Goal: Information Seeking & Learning: Find specific fact

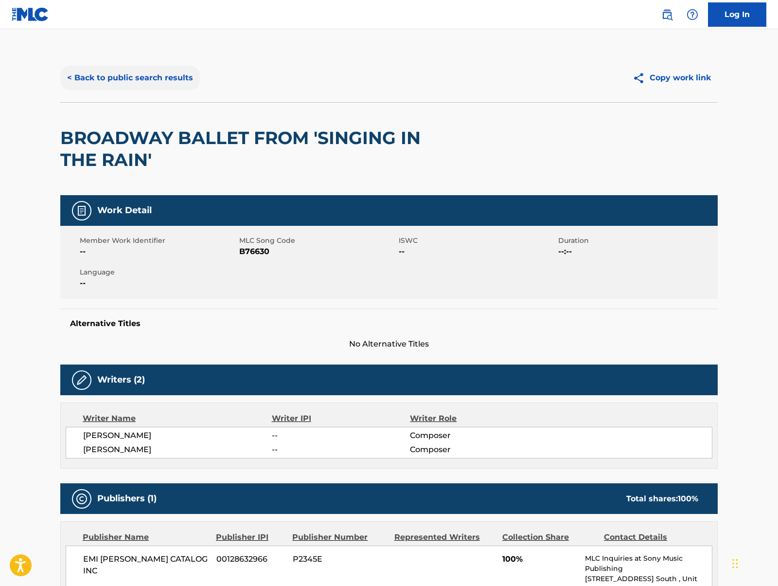
click at [186, 80] on button "< Back to public search results" at bounding box center [130, 78] width 140 height 24
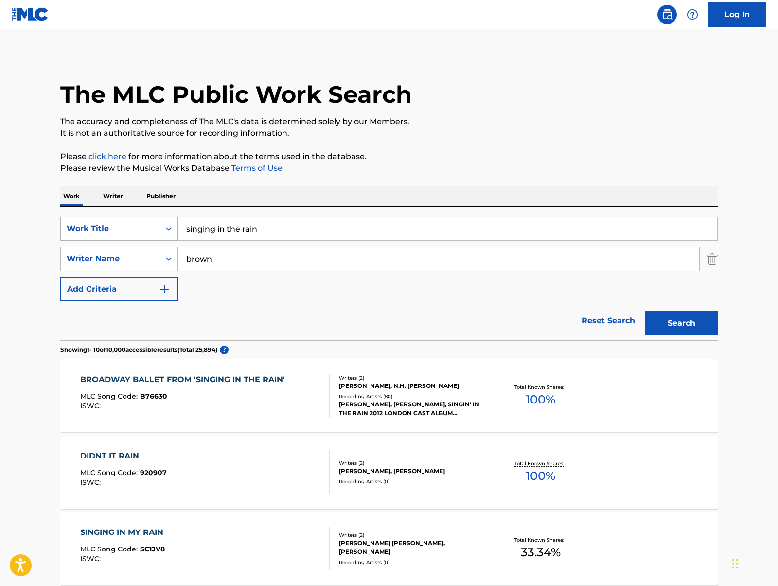
drag, startPoint x: 282, startPoint y: 232, endPoint x: 133, endPoint y: 231, distance: 148.8
click at [133, 231] on div "SearchWithCriteria16a67ad0-dba5-4ed7-8059-9674abbb88d5 Work Title singing in th…" at bounding box center [389, 228] width 658 height 24
type input "ave [PERSON_NAME]"
drag, startPoint x: 216, startPoint y: 262, endPoint x: 152, endPoint y: 258, distance: 63.8
click at [152, 258] on div "SearchWithCriteriab6e9cf62-a099-47f6-a9af-7f465dc68d11 Writer Name [PERSON_NAME]" at bounding box center [389, 259] width 658 height 24
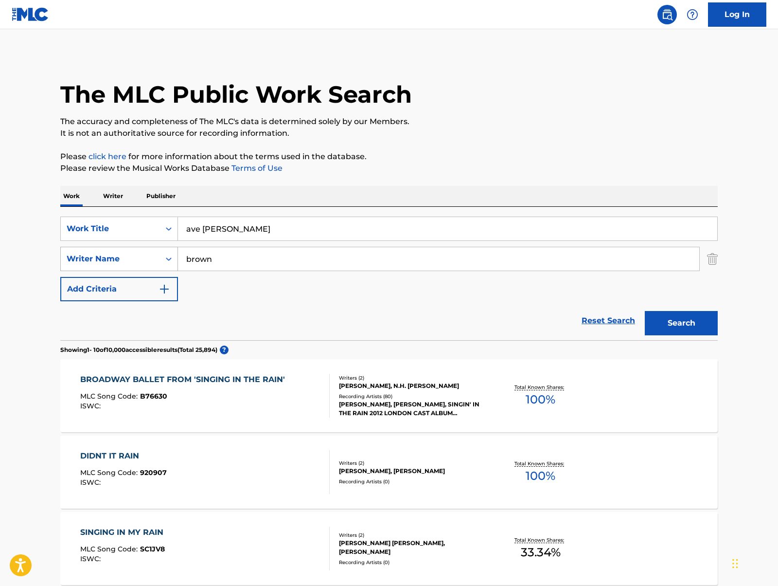
paste input "afanasieff"
type input "afanasieff"
click at [645, 311] on button "Search" at bounding box center [681, 323] width 73 height 24
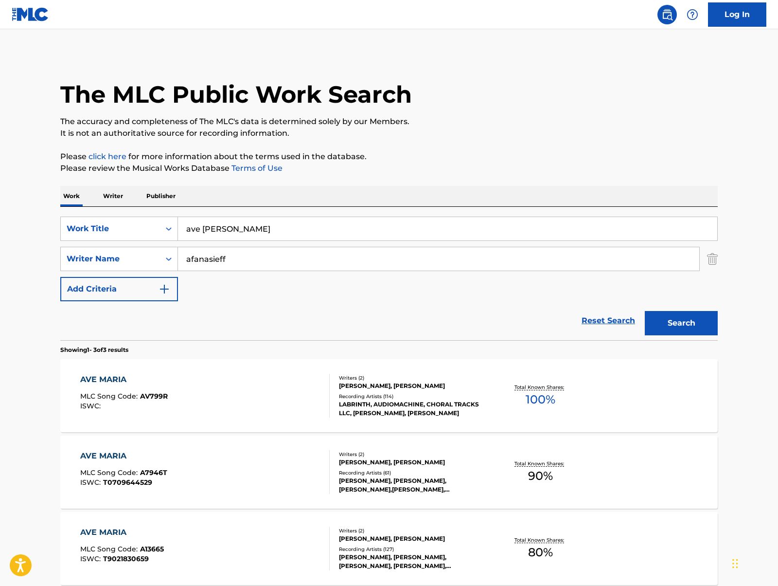
click at [269, 388] on div "AVE [PERSON_NAME] MLC Song Code : AV799R ISWC :" at bounding box center [205, 396] width 250 height 44
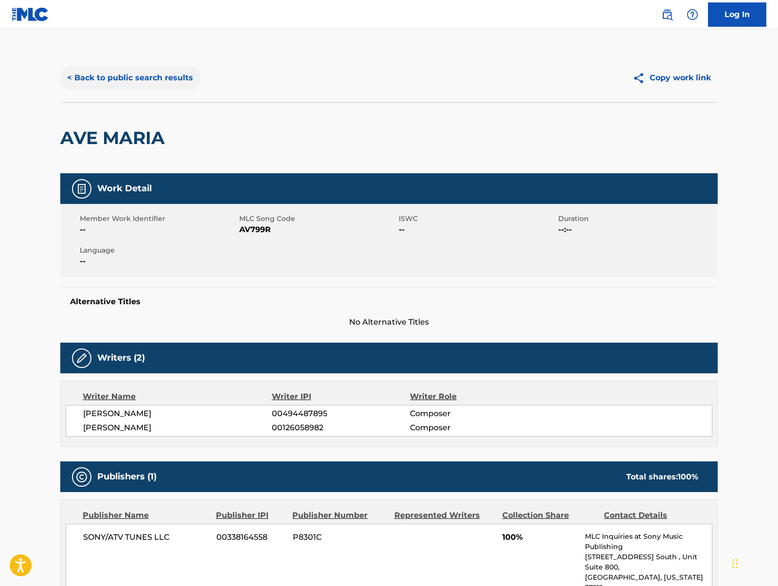
click at [157, 74] on button "< Back to public search results" at bounding box center [130, 78] width 140 height 24
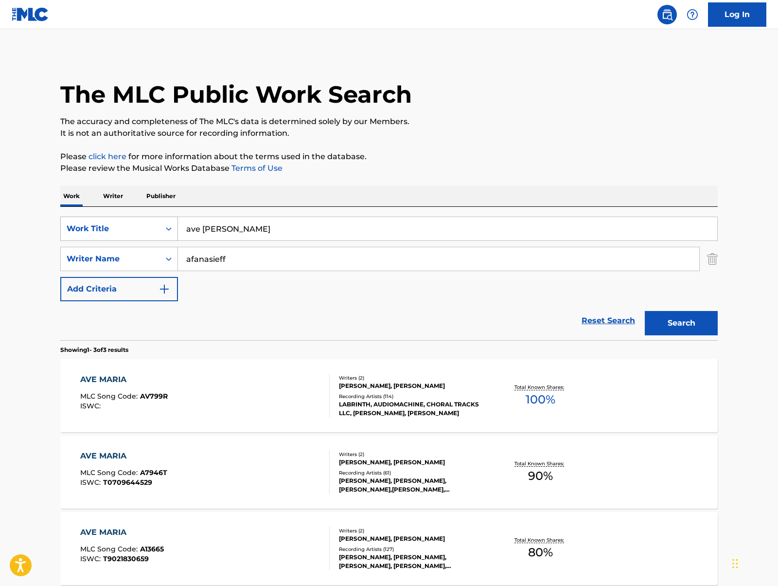
drag, startPoint x: 242, startPoint y: 233, endPoint x: 125, endPoint y: 224, distance: 117.1
click at [125, 224] on div "SearchWithCriteria16a67ad0-dba5-4ed7-8059-9674abbb88d5 Work Title ave [PERSON_N…" at bounding box center [389, 228] width 658 height 24
type input "cuore"
type input "[PERSON_NAME]"
click at [645, 311] on button "Search" at bounding box center [681, 323] width 73 height 24
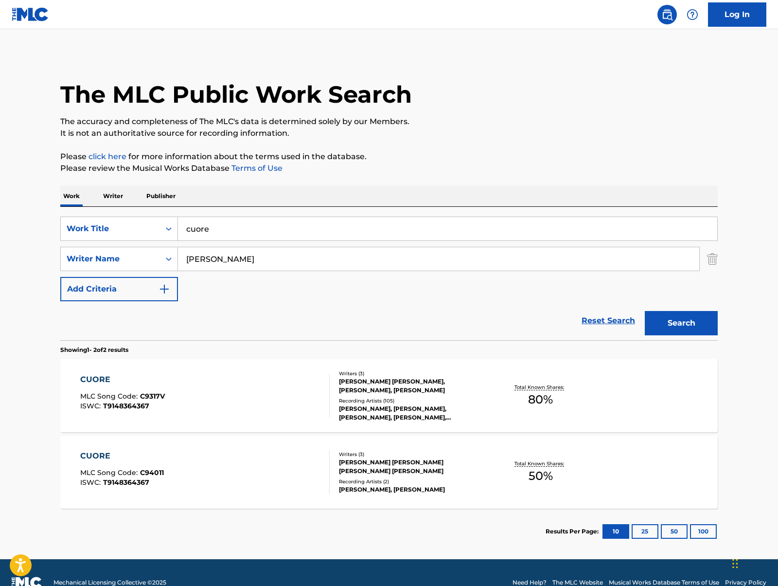
click at [255, 400] on div "CUORE MLC Song Code : C9317V ISWC : T9148364367" at bounding box center [205, 396] width 250 height 44
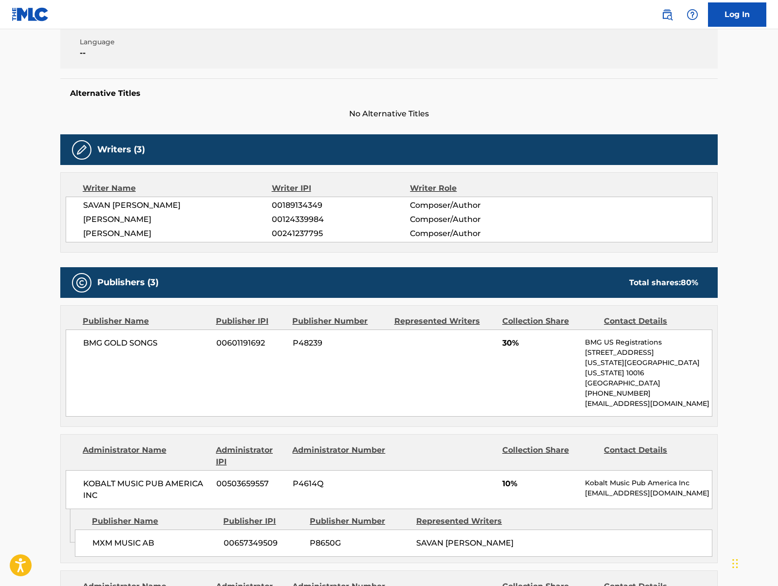
scroll to position [194, 0]
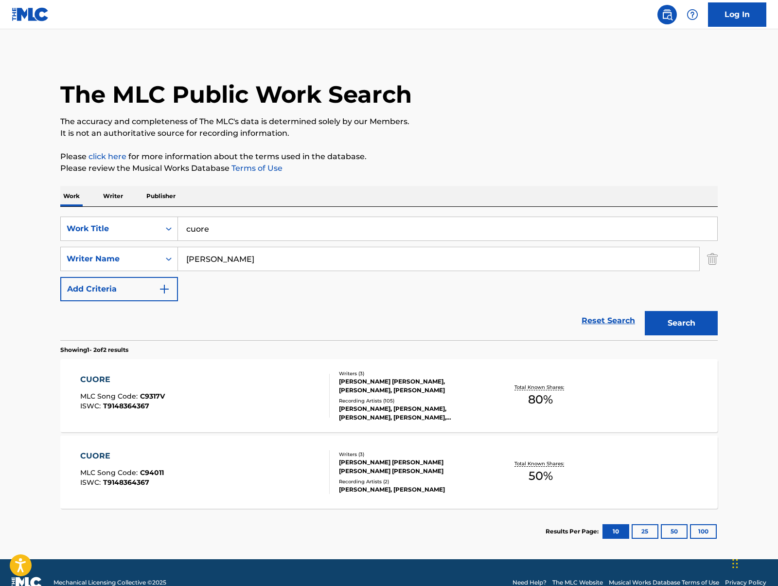
click at [395, 478] on div "Recording Artists ( 2 )" at bounding box center [412, 481] width 147 height 7
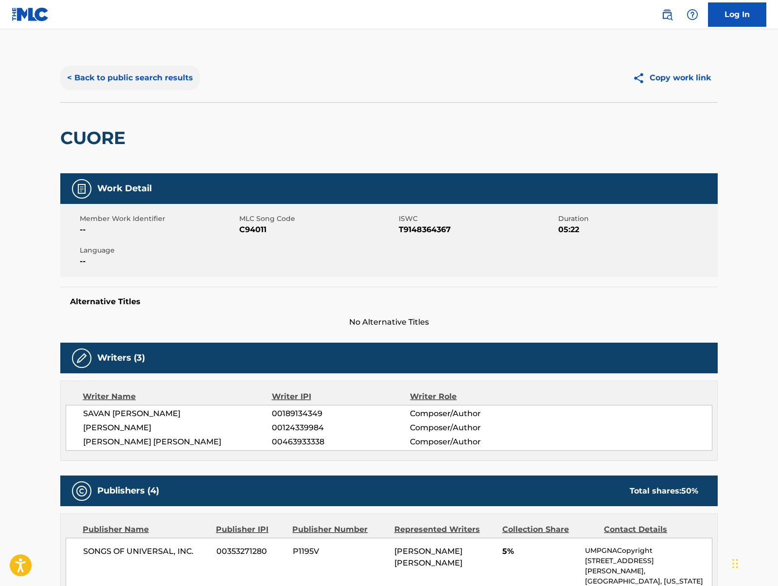
click at [159, 74] on button "< Back to public search results" at bounding box center [130, 78] width 140 height 24
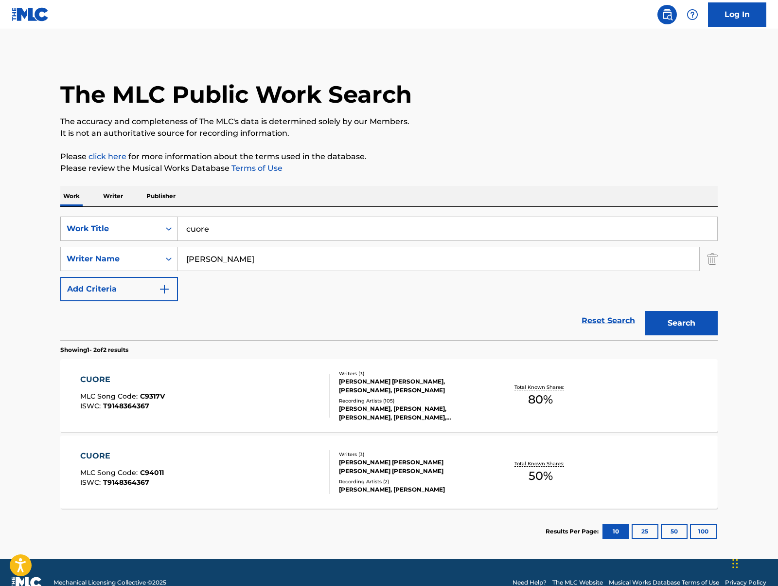
drag, startPoint x: 232, startPoint y: 221, endPoint x: 150, endPoint y: 218, distance: 82.2
click at [150, 218] on div "SearchWithCriteria16a67ad0-dba5-4ed7-8059-9674abbb88d5 Work Title cuore" at bounding box center [389, 228] width 658 height 24
type input "just the way you are"
type input "[PERSON_NAME]"
click at [645, 311] on button "Search" at bounding box center [681, 323] width 73 height 24
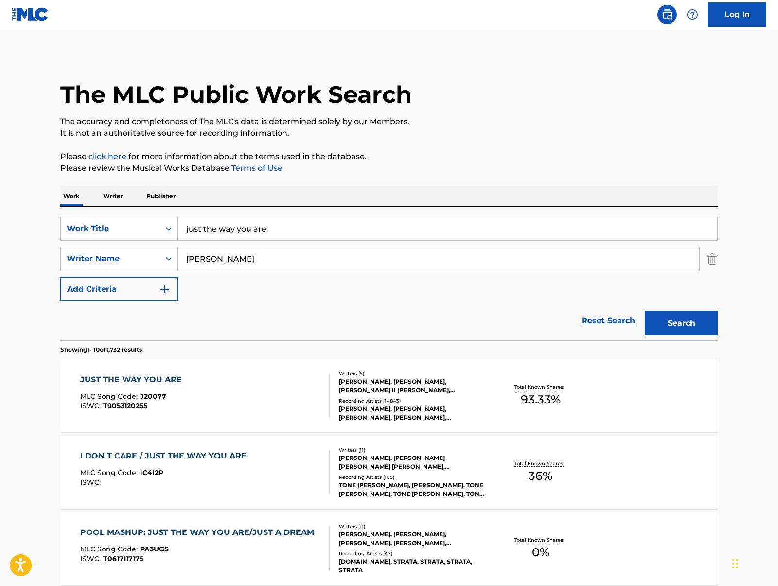
click at [294, 395] on div "JUST THE WAY YOU ARE MLC Song Code : J20077 ISWC : T9053120255" at bounding box center [205, 396] width 250 height 44
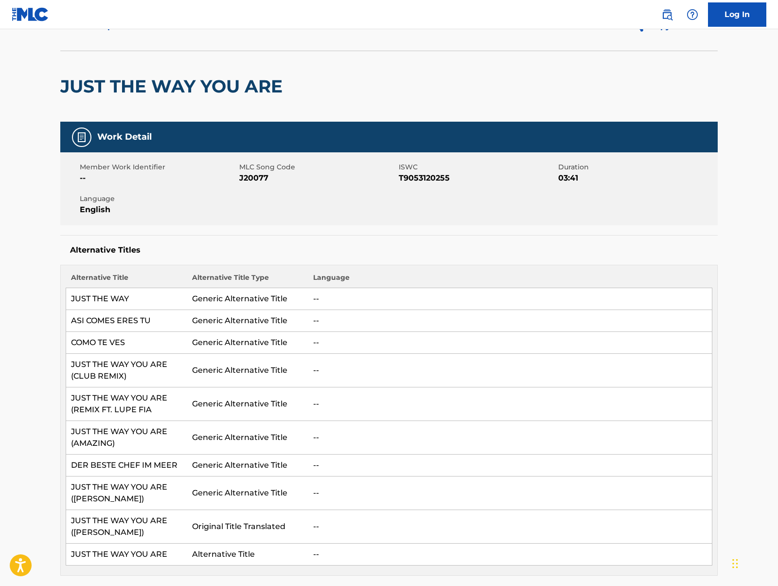
scroll to position [41, 0]
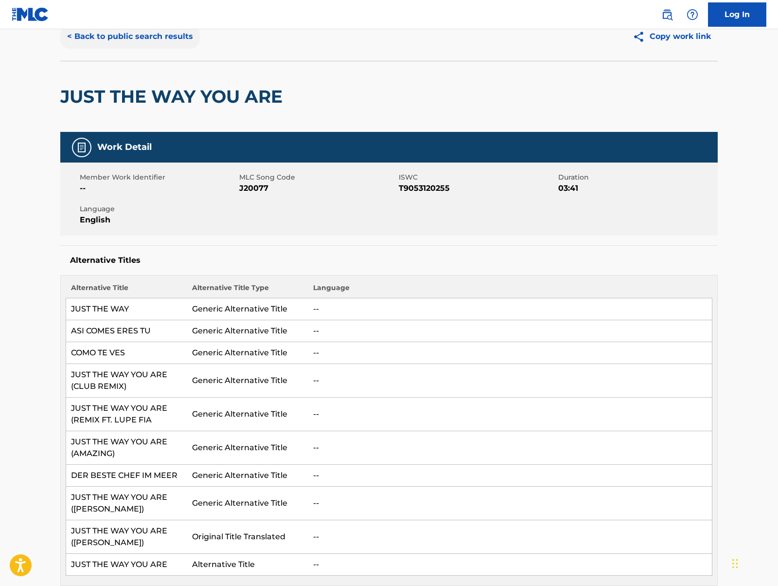
click at [160, 34] on button "< Back to public search results" at bounding box center [130, 36] width 140 height 24
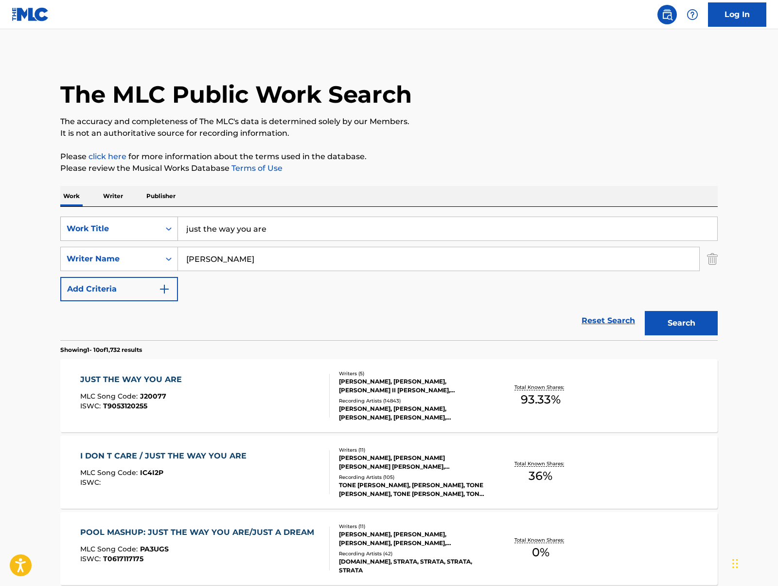
drag, startPoint x: 271, startPoint y: 232, endPoint x: 148, endPoint y: 237, distance: 122.7
click at [148, 237] on div "SearchWithCriteria16a67ad0-dba5-4ed7-8059-9674abbb88d5 Work Title just the way …" at bounding box center [389, 228] width 658 height 24
type input "my way"
type input "anka"
click at [645, 311] on button "Search" at bounding box center [681, 323] width 73 height 24
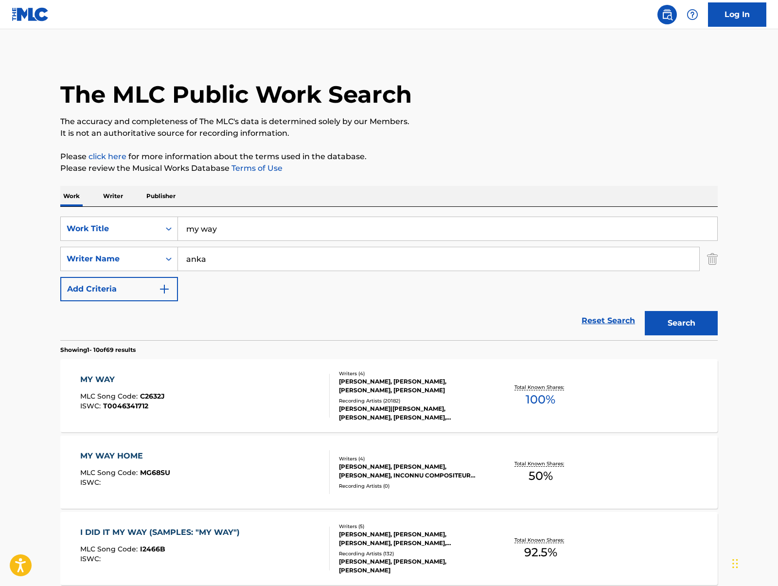
click at [268, 405] on div "MY WAY MLC Song Code : C2632J ISWC : T0046341712" at bounding box center [205, 396] width 250 height 44
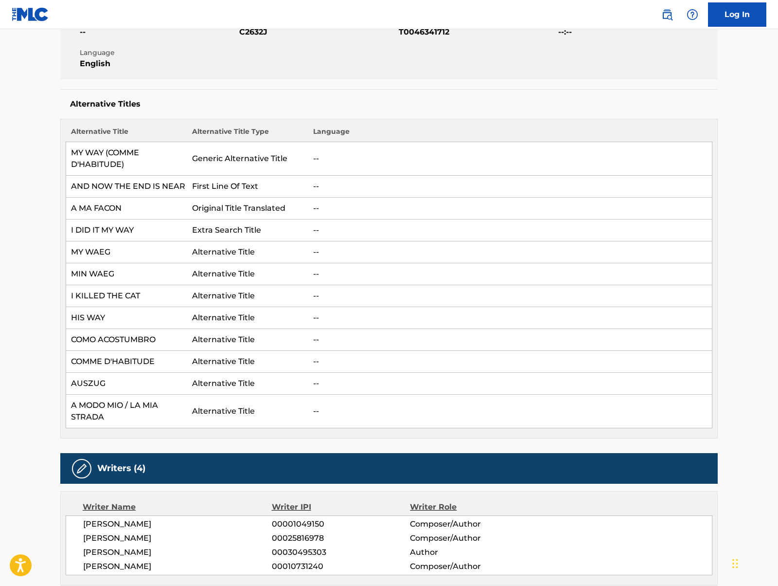
scroll to position [205, 0]
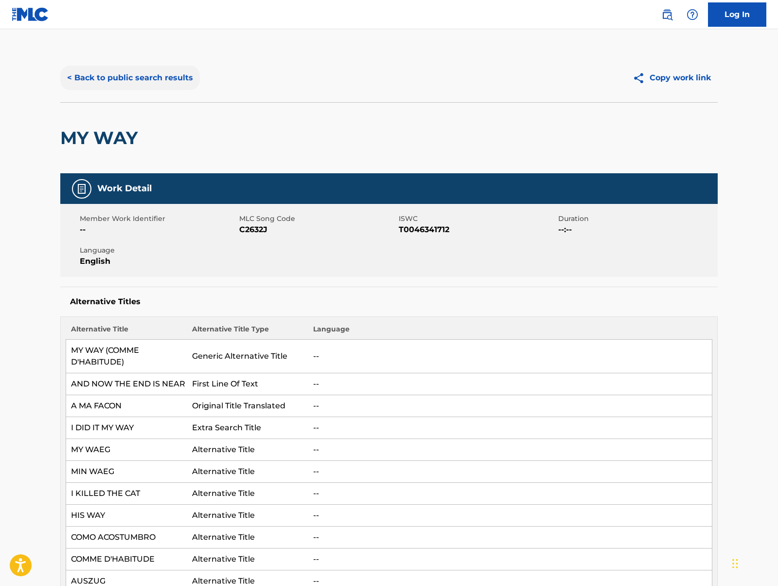
click at [177, 78] on button "< Back to public search results" at bounding box center [130, 78] width 140 height 24
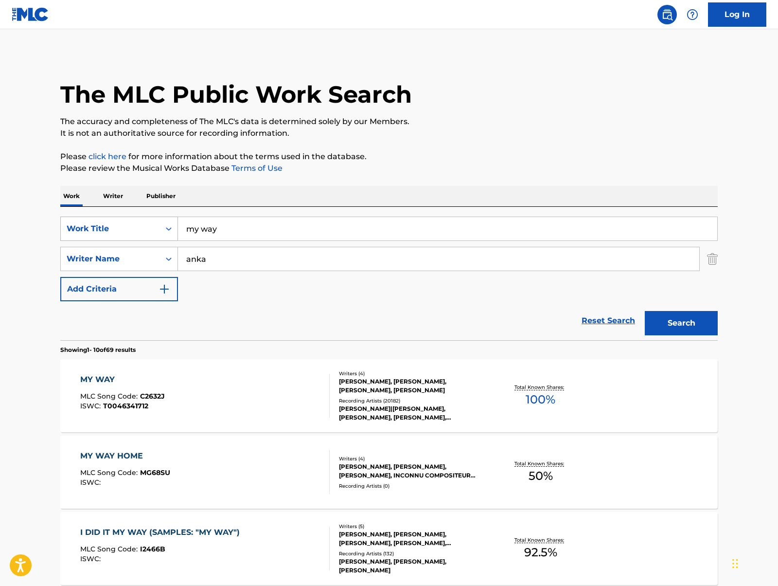
drag, startPoint x: 240, startPoint y: 228, endPoint x: 165, endPoint y: 228, distance: 74.9
click at [165, 228] on div "SearchWithCriteria16a67ad0-dba5-4ed7-8059-9674abbb88d5 Work Title my way" at bounding box center [389, 228] width 658 height 24
type input "need you now"
type input "[PERSON_NAME]"
click at [645, 311] on button "Search" at bounding box center [681, 323] width 73 height 24
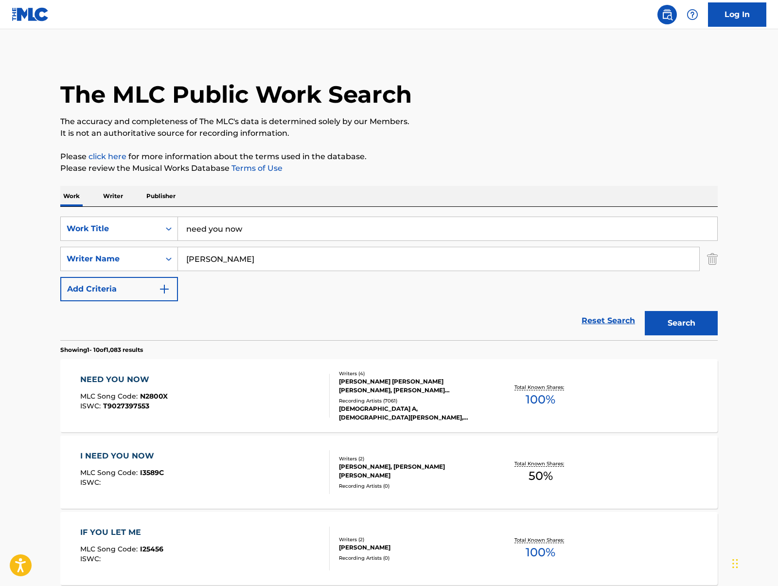
click at [207, 397] on div "NEED YOU NOW MLC Song Code : N2800X ISWC : T9027397553" at bounding box center [205, 396] width 250 height 44
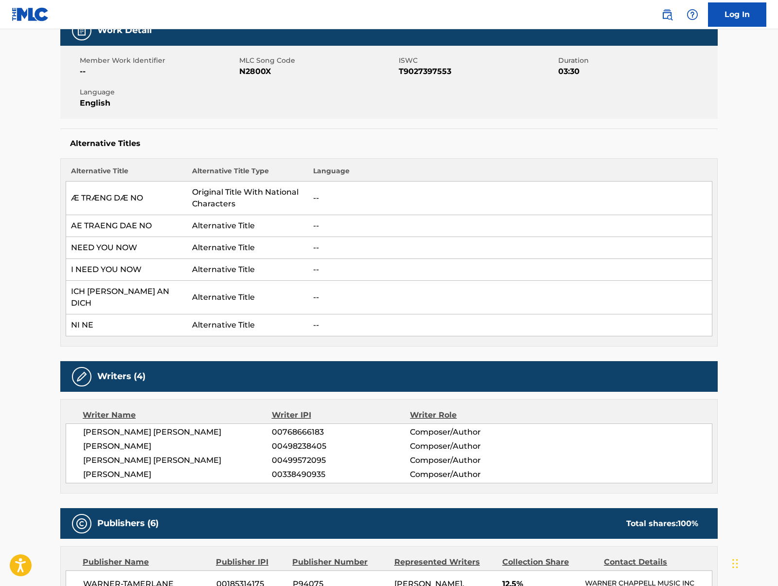
scroll to position [21, 0]
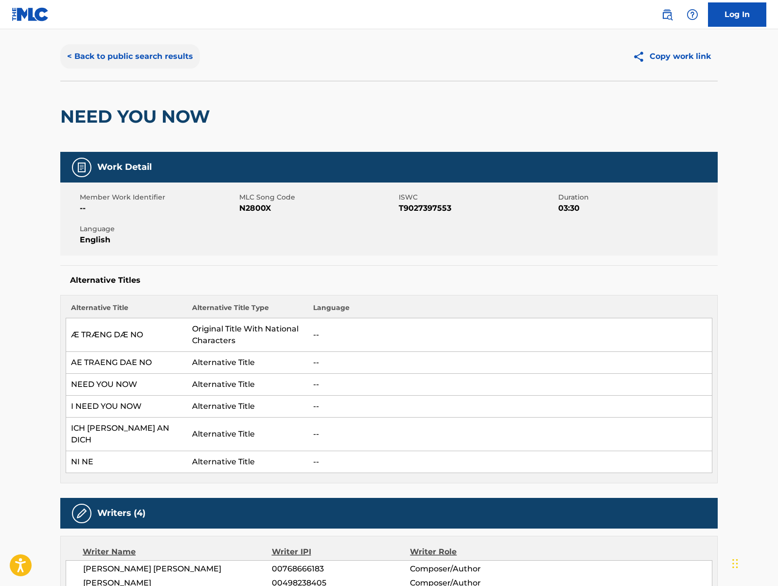
click at [158, 51] on button "< Back to public search results" at bounding box center [130, 56] width 140 height 24
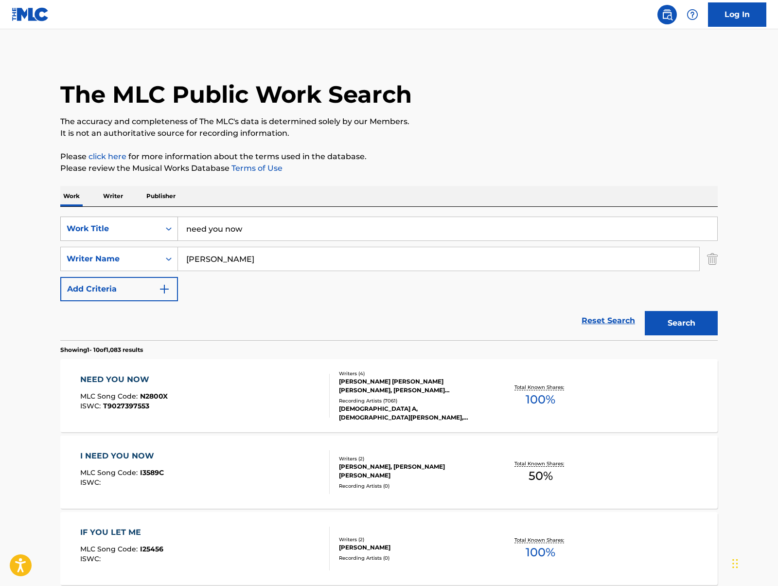
drag, startPoint x: 284, startPoint y: 224, endPoint x: 131, endPoint y: 224, distance: 153.2
click at [131, 224] on div "SearchWithCriteria16a67ad0-dba5-4ed7-8059-9674abbb88d5 Work Title need you now" at bounding box center [389, 228] width 658 height 24
type input "roads"
type input "thott"
click at [645, 311] on button "Search" at bounding box center [681, 323] width 73 height 24
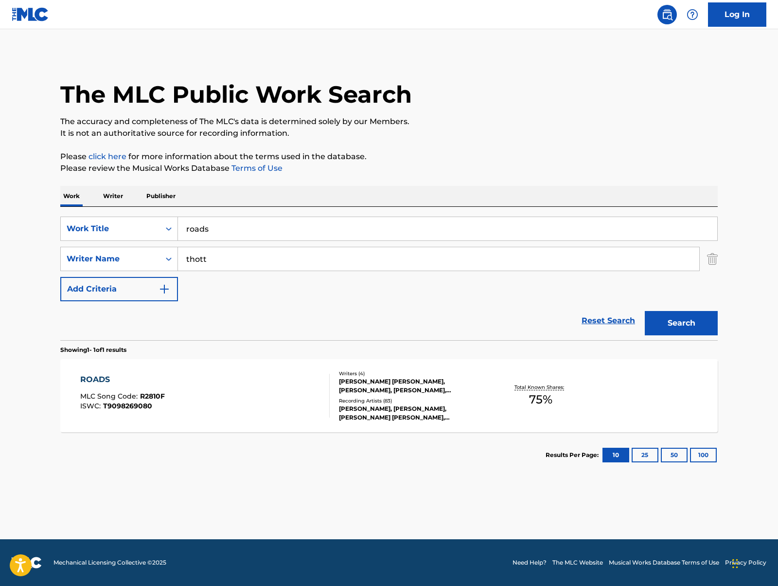
click at [224, 414] on div "ROADS MLC Song Code : R2810F ISWC : T9098269080" at bounding box center [205, 396] width 250 height 44
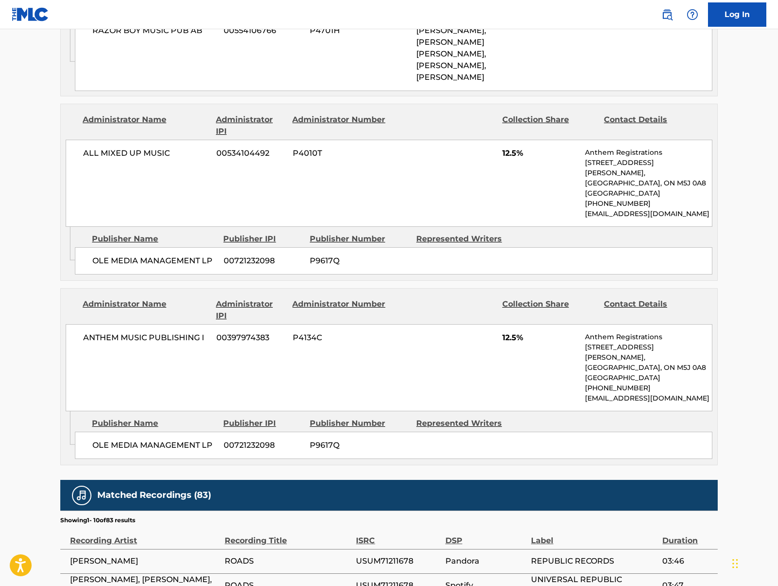
scroll to position [834, 0]
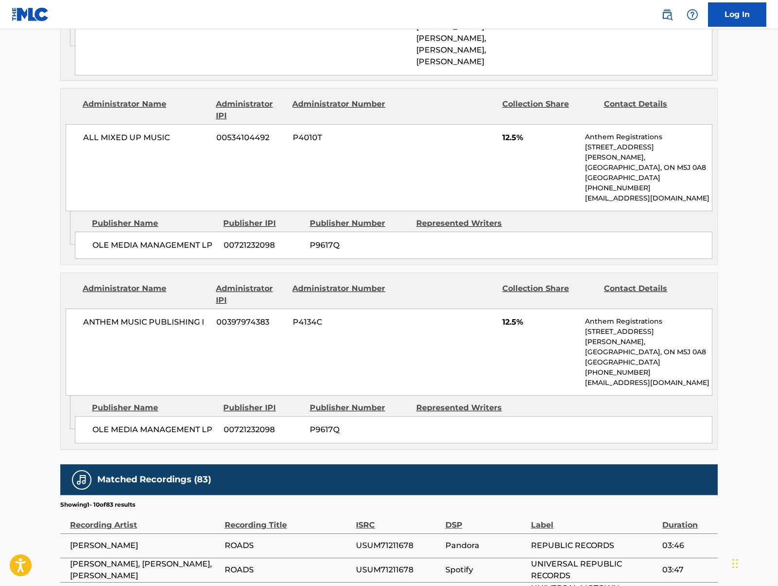
click at [674, 377] on p "[EMAIL_ADDRESS][DOMAIN_NAME]" at bounding box center [648, 382] width 127 height 10
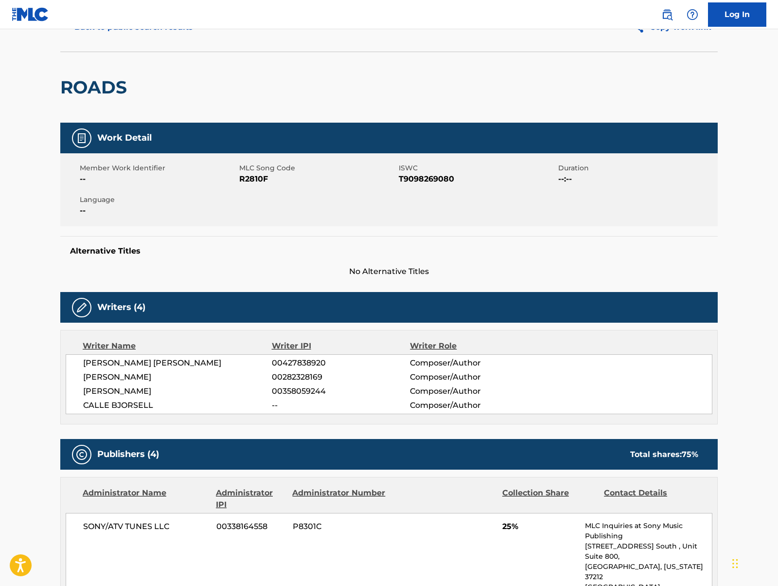
scroll to position [0, 0]
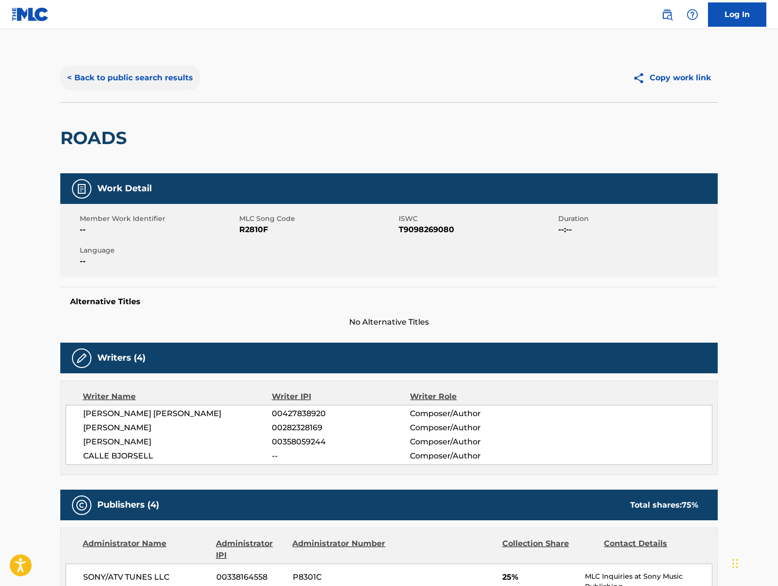
click at [161, 80] on button "< Back to public search results" at bounding box center [130, 78] width 140 height 24
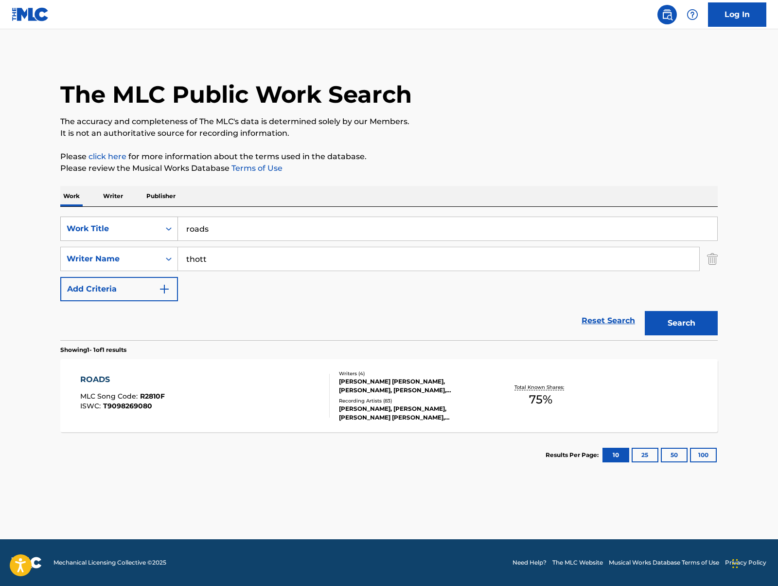
drag, startPoint x: 245, startPoint y: 227, endPoint x: 152, endPoint y: 226, distance: 93.4
click at [152, 226] on div "SearchWithCriteria16a67ad0-dba5-4ed7-8059-9674abbb88d5 Work Title roads" at bounding box center [389, 228] width 658 height 24
paste input "UNLESS YOU MEAN IT"
type input "UNLESS YOU MEAN IT"
drag, startPoint x: 253, startPoint y: 263, endPoint x: 90, endPoint y: 261, distance: 162.5
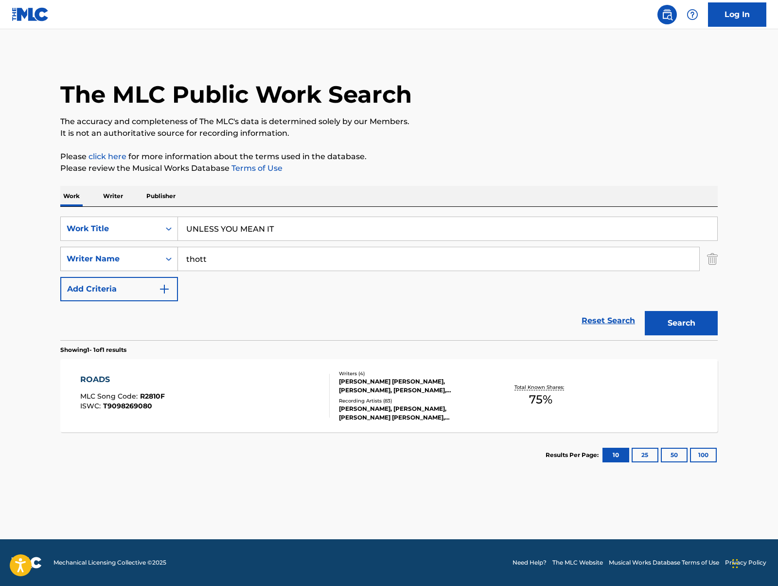
click at [90, 261] on div "SearchWithCriteriab6e9cf62-a099-47f6-a9af-7f465dc68d11 Writer Name thott" at bounding box center [389, 259] width 658 height 24
type input "mc [PERSON_NAME]"
click at [645, 311] on button "Search" at bounding box center [681, 323] width 73 height 24
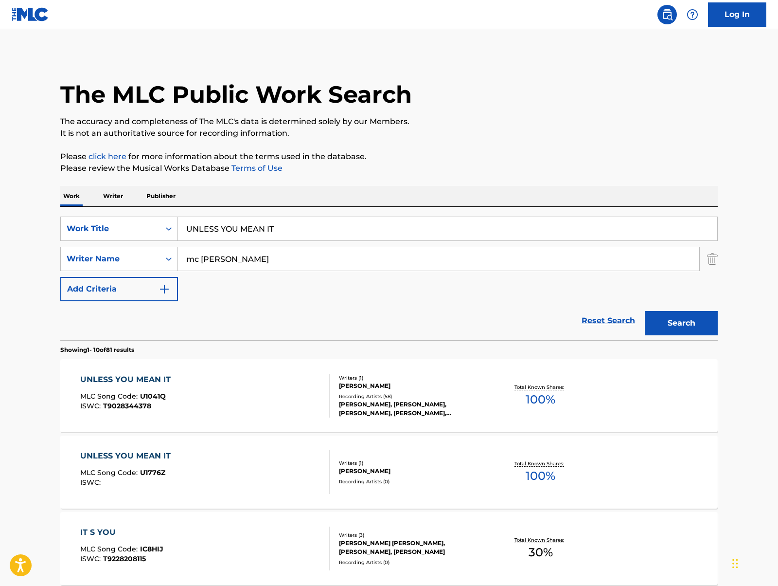
click at [263, 395] on div "UNLESS YOU MEAN IT MLC Song Code : U1041Q ISWC : T9028344378" at bounding box center [205, 396] width 250 height 44
